Goal: Task Accomplishment & Management: Manage account settings

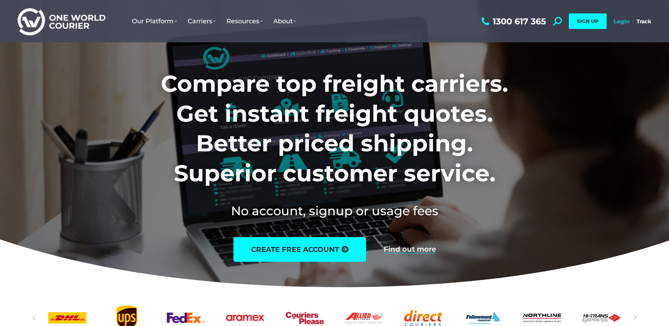
click at [623, 24] on link "Login" at bounding box center [622, 21] width 16 height 7
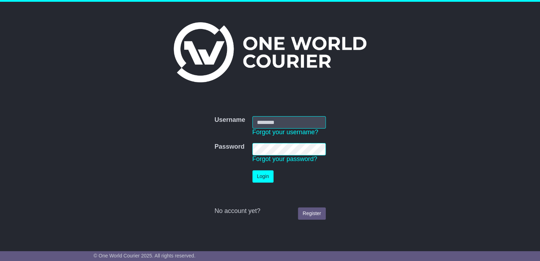
type input "**********"
click at [260, 175] on button "Login" at bounding box center [262, 176] width 21 height 12
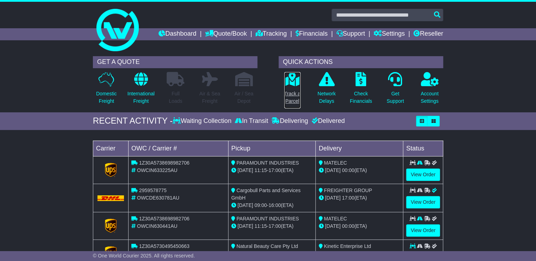
click at [291, 88] on link "Track a Parcel" at bounding box center [292, 90] width 17 height 37
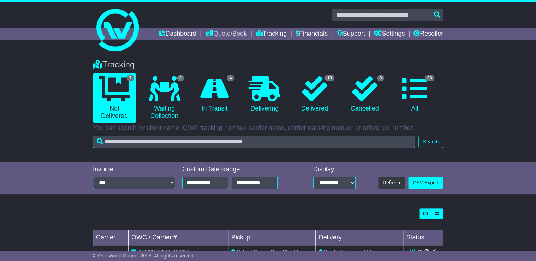
click at [218, 33] on link "Quote/Book" at bounding box center [226, 34] width 42 height 12
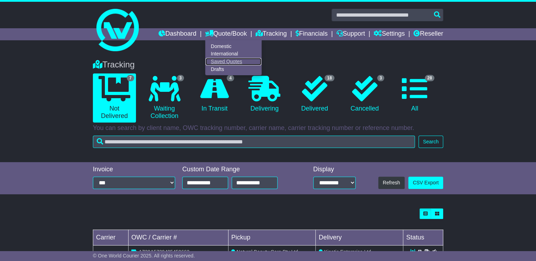
click at [215, 62] on link "Saved Quotes" at bounding box center [233, 62] width 56 height 8
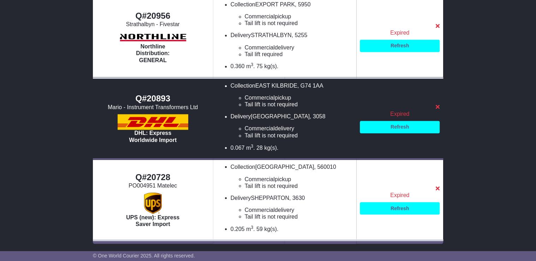
scroll to position [561, 0]
